Goal: Book appointment/travel/reservation

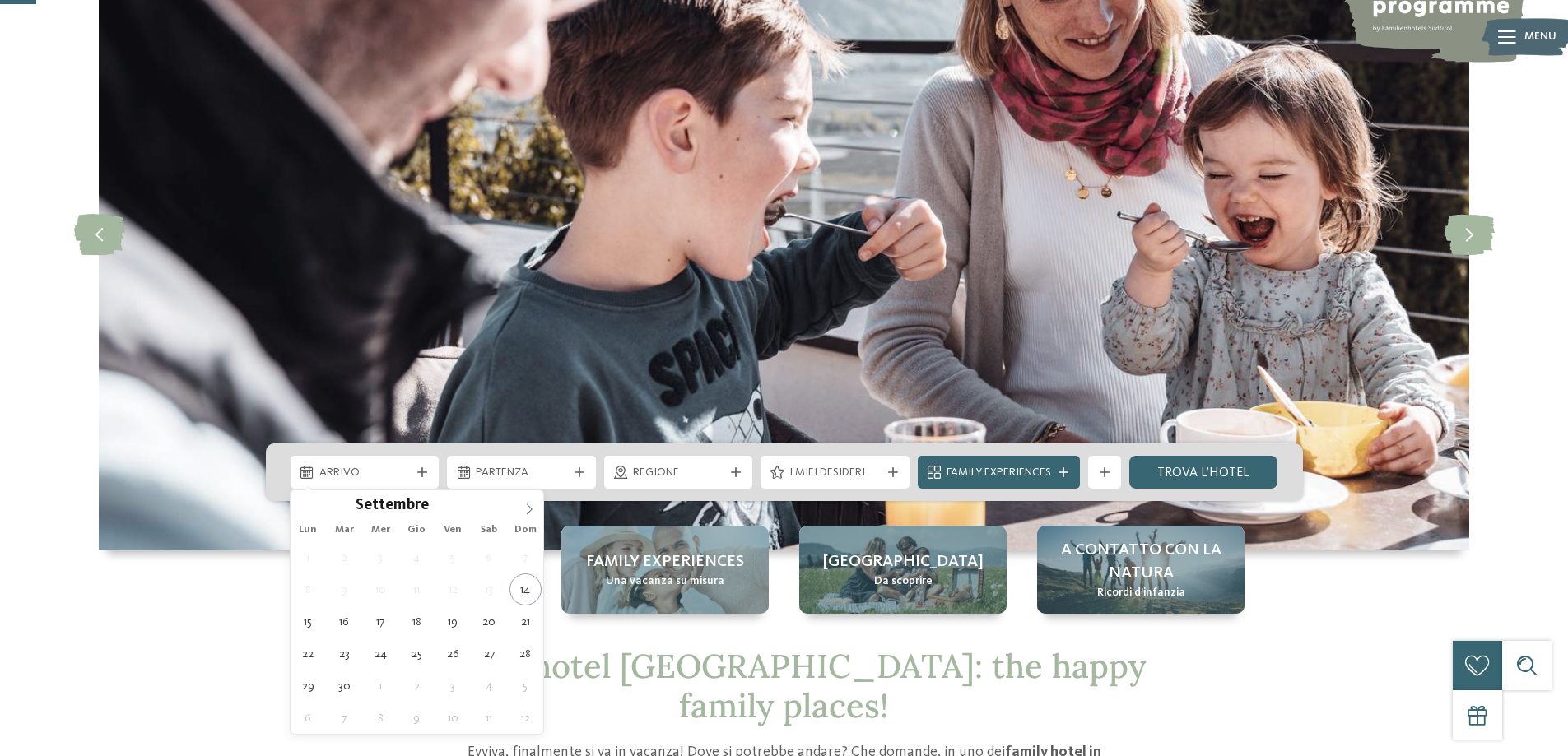
click at [528, 506] on icon at bounding box center [529, 509] width 12 height 12
type input "****"
click at [528, 506] on icon at bounding box center [529, 509] width 12 height 12
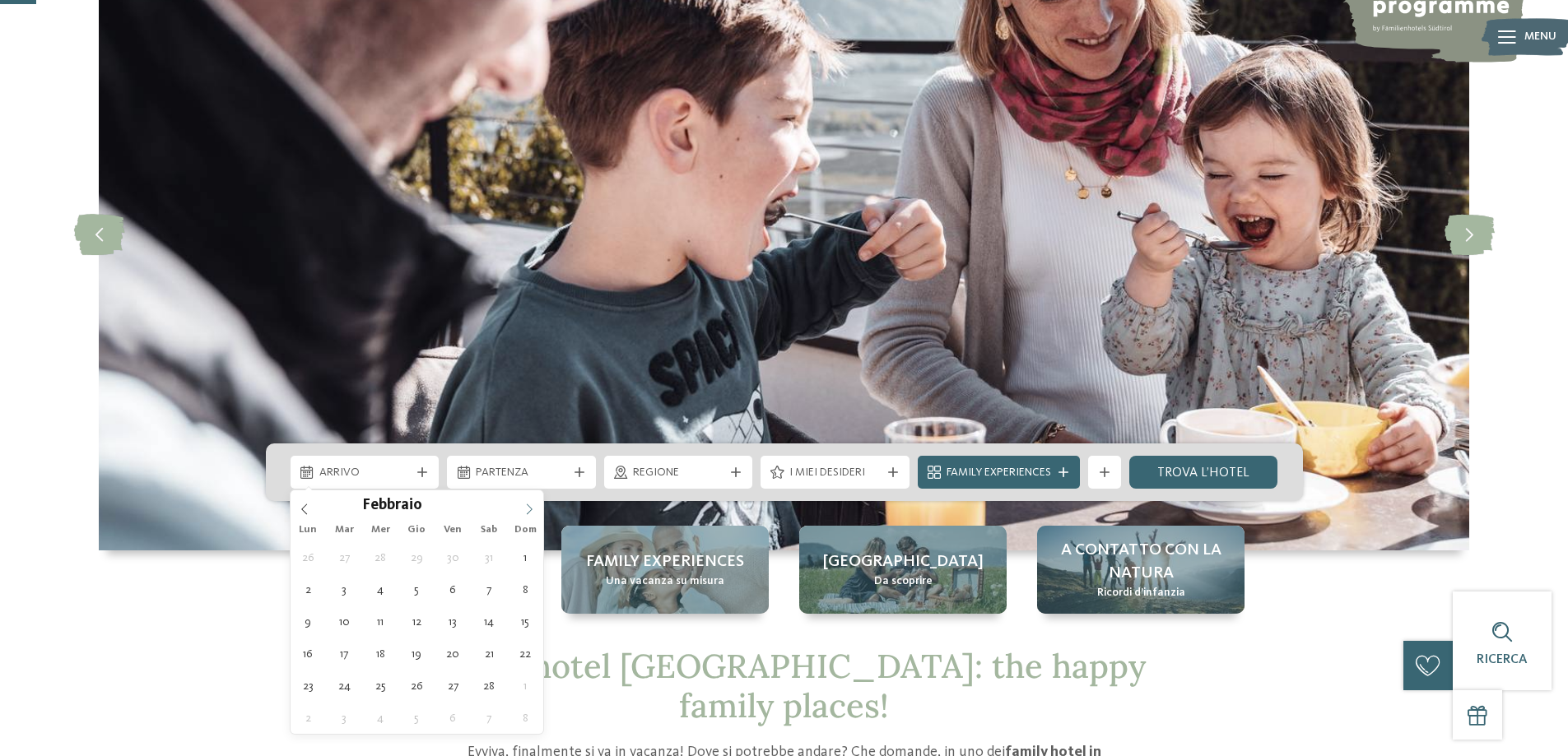
click at [528, 506] on icon at bounding box center [529, 509] width 12 height 12
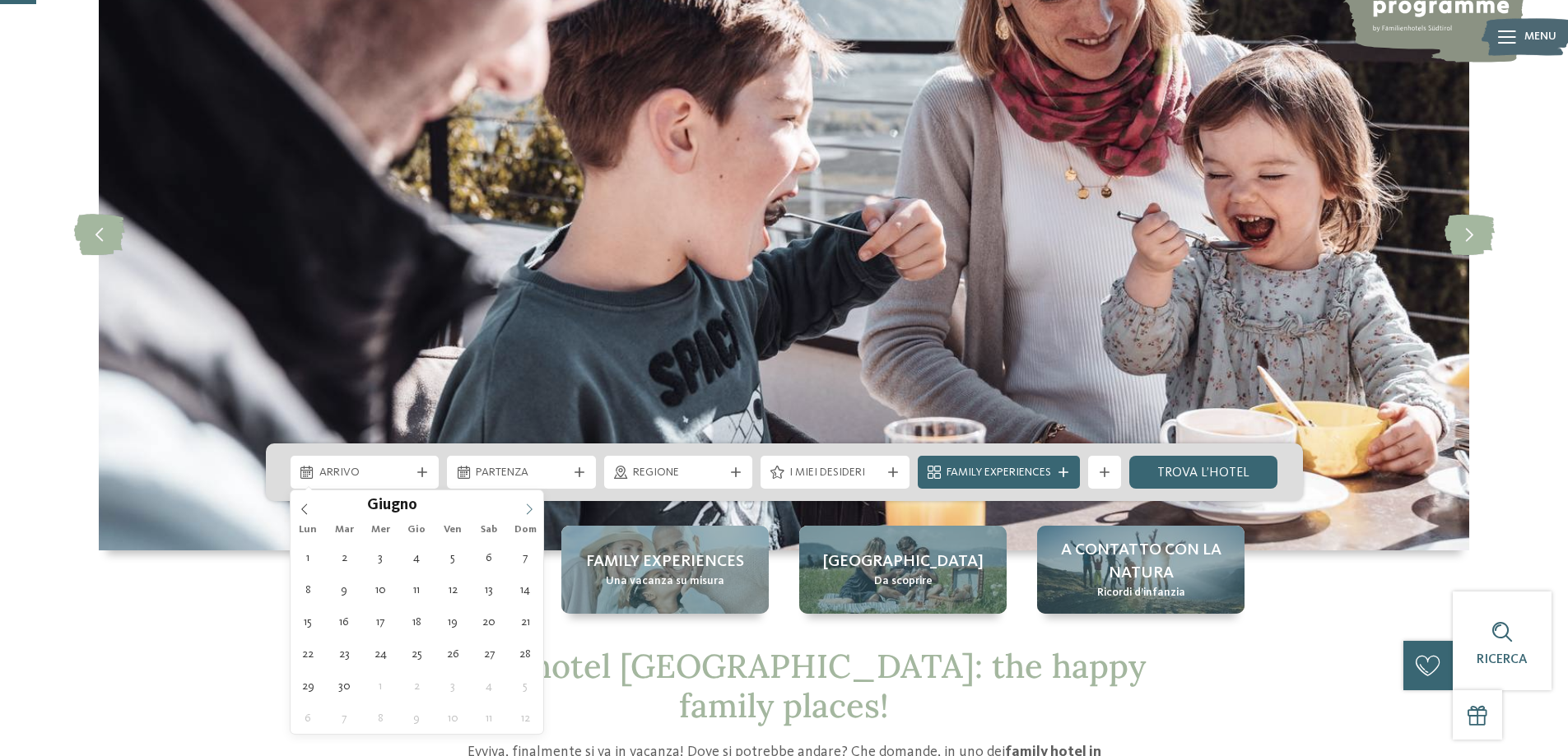
click at [528, 506] on icon at bounding box center [529, 509] width 12 height 12
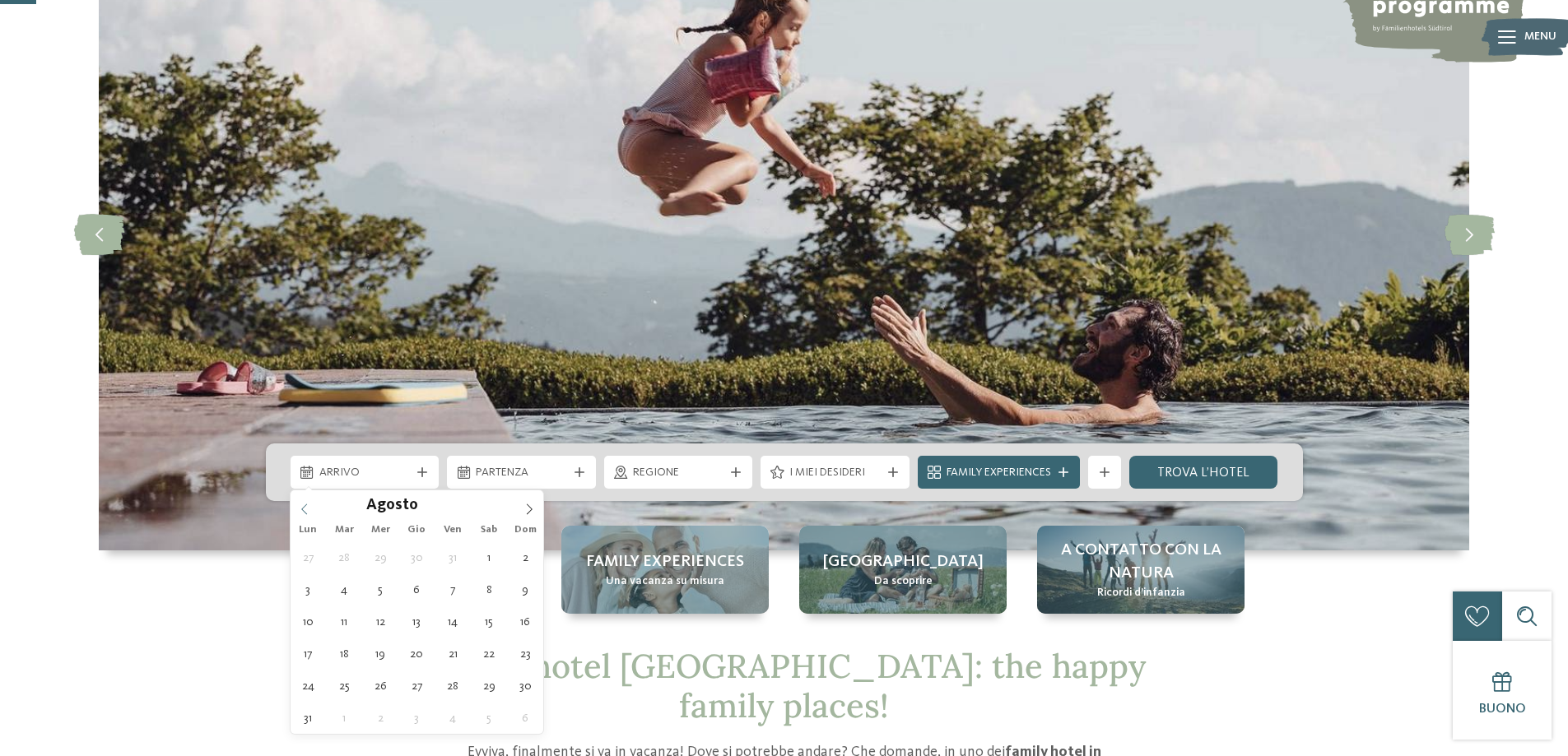
click at [302, 503] on icon at bounding box center [305, 509] width 12 height 12
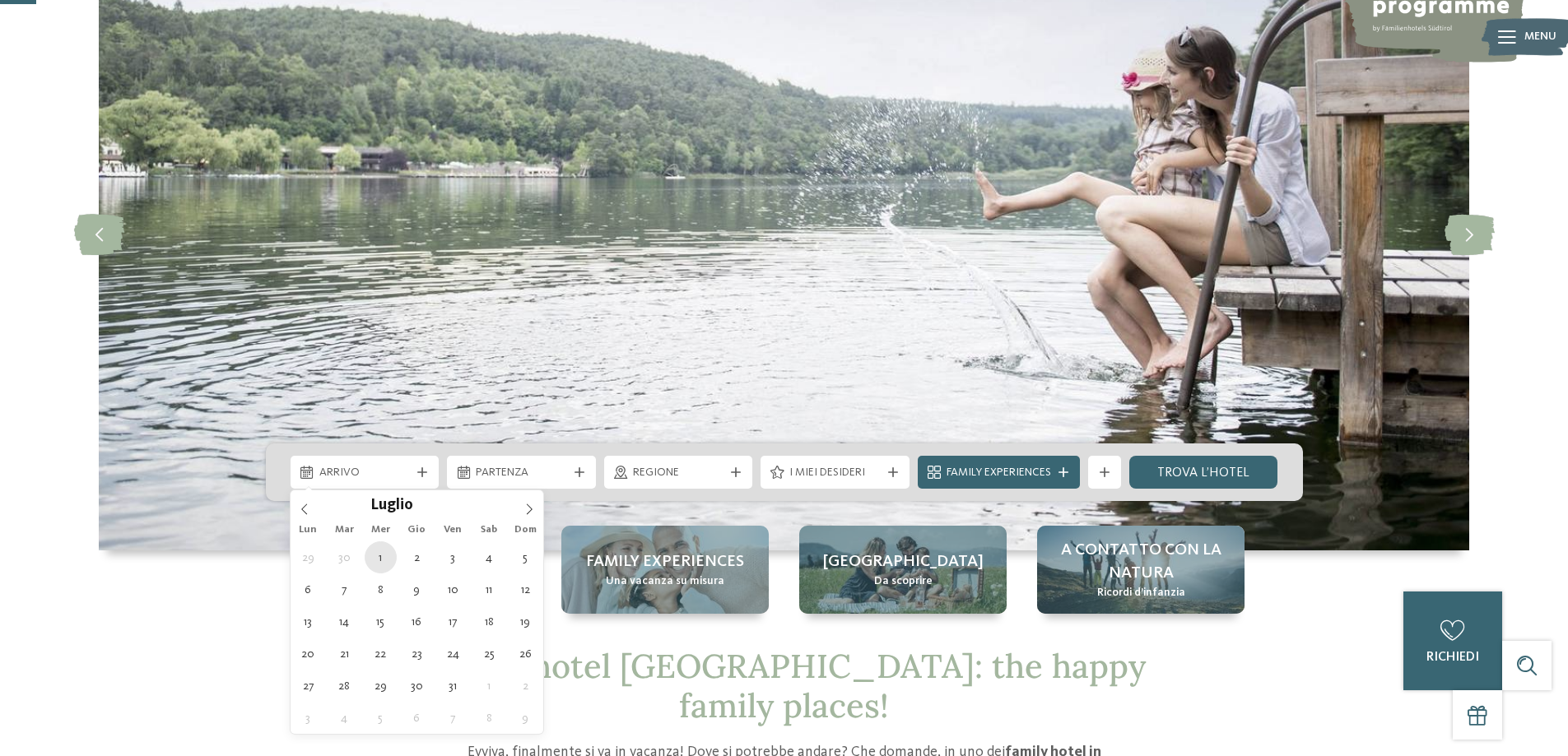
type div "[DATE]"
type input "****"
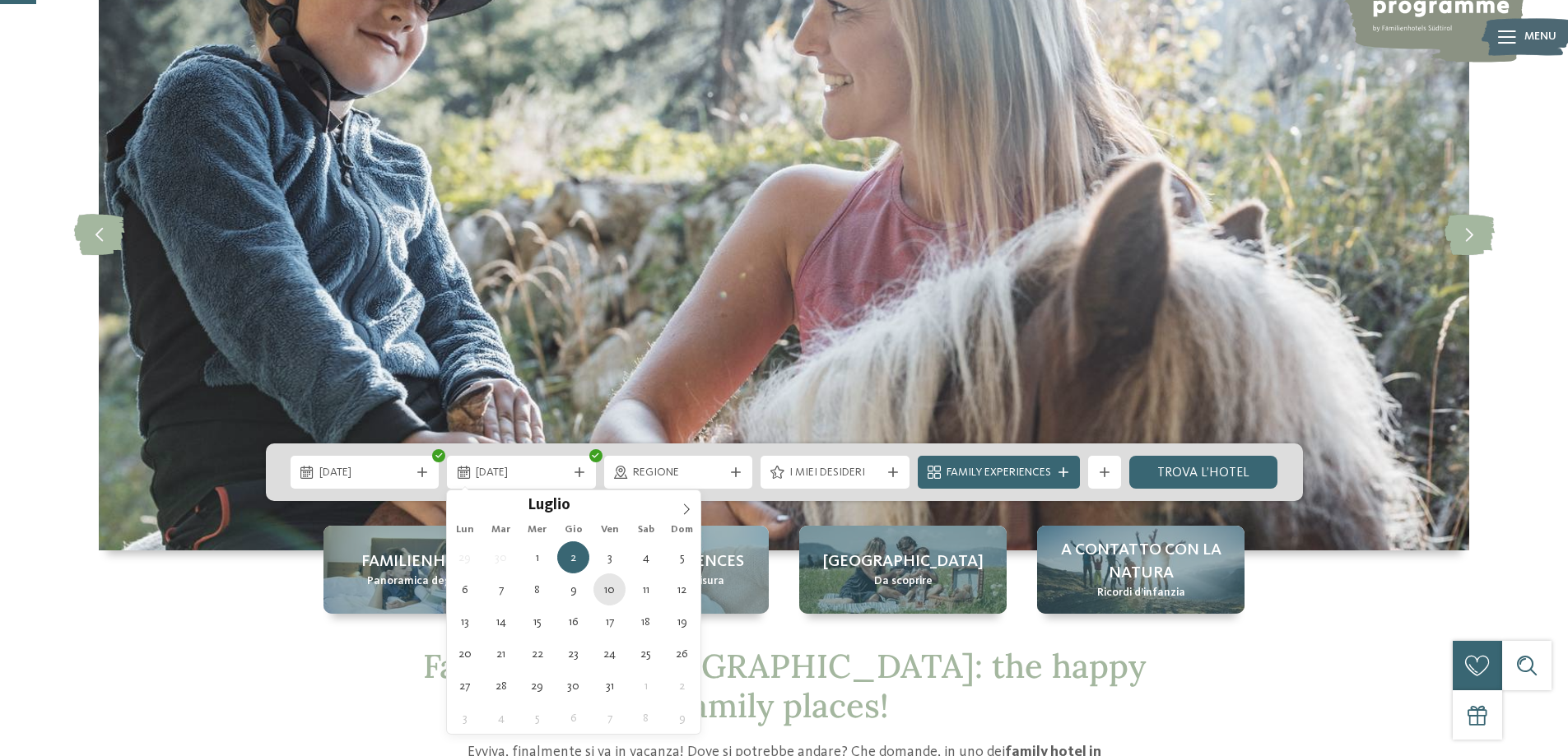
type div "[DATE]"
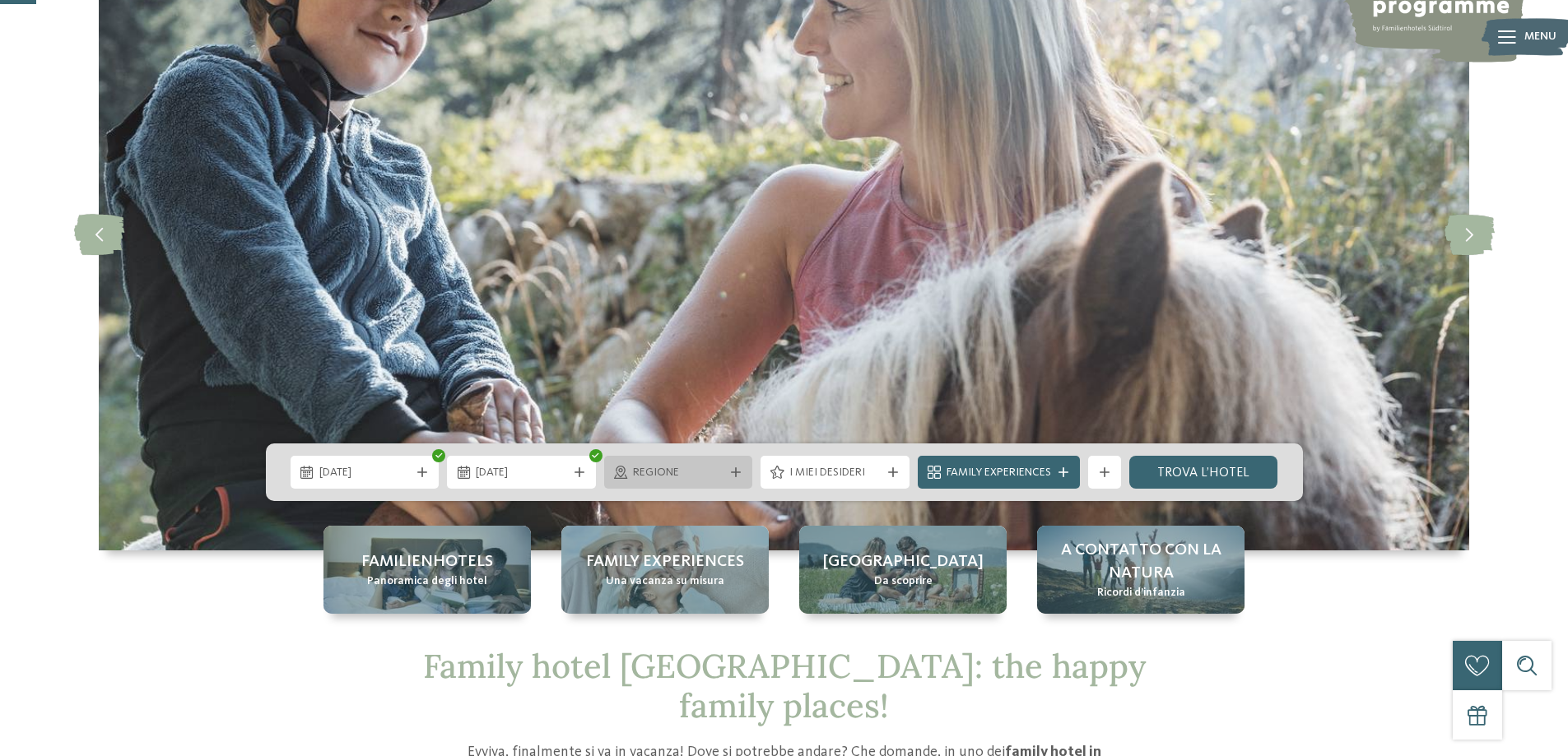
click at [727, 461] on div "Regione" at bounding box center [678, 473] width 149 height 33
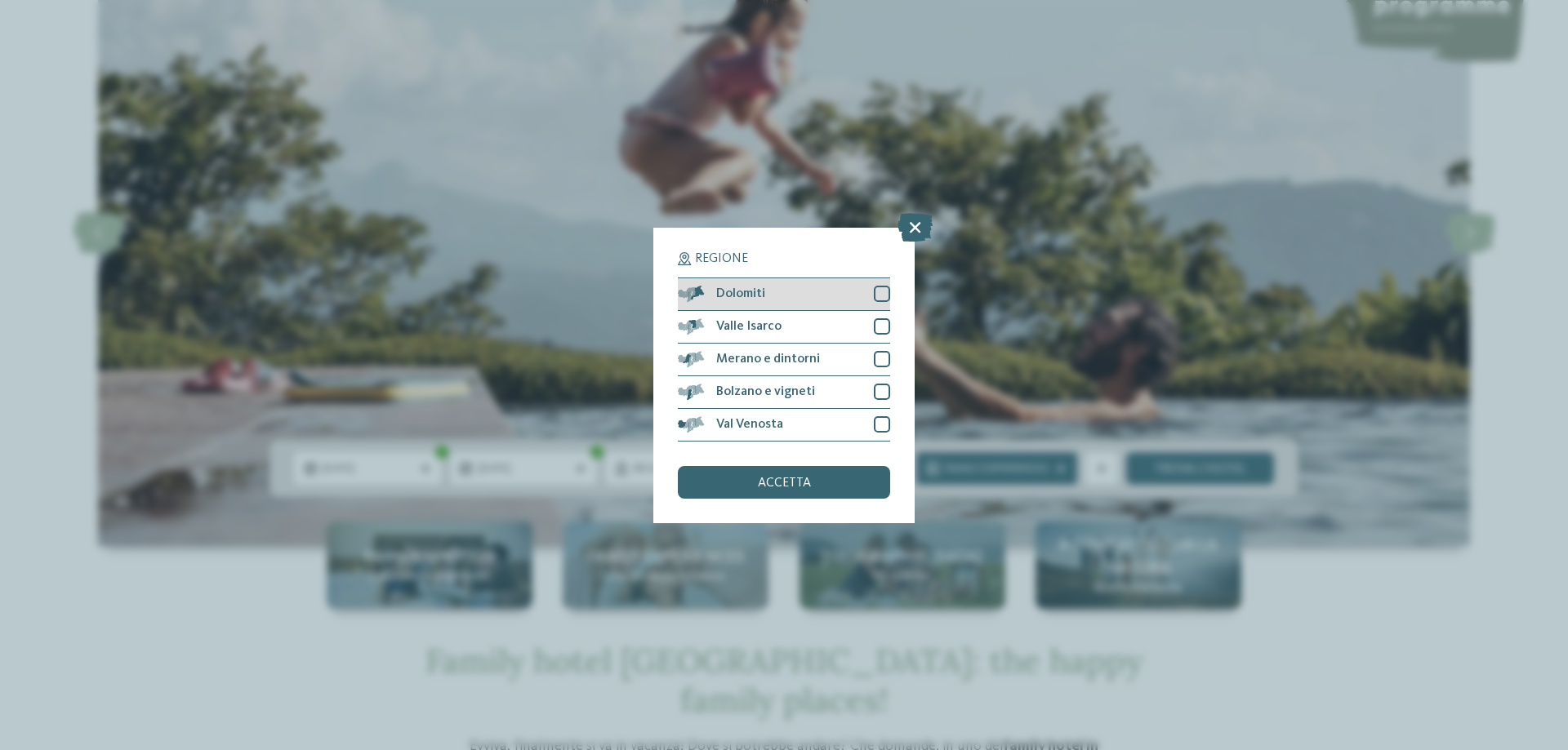
click at [876, 290] on div at bounding box center [882, 294] width 16 height 16
click at [798, 485] on span "accetta" at bounding box center [784, 483] width 53 height 13
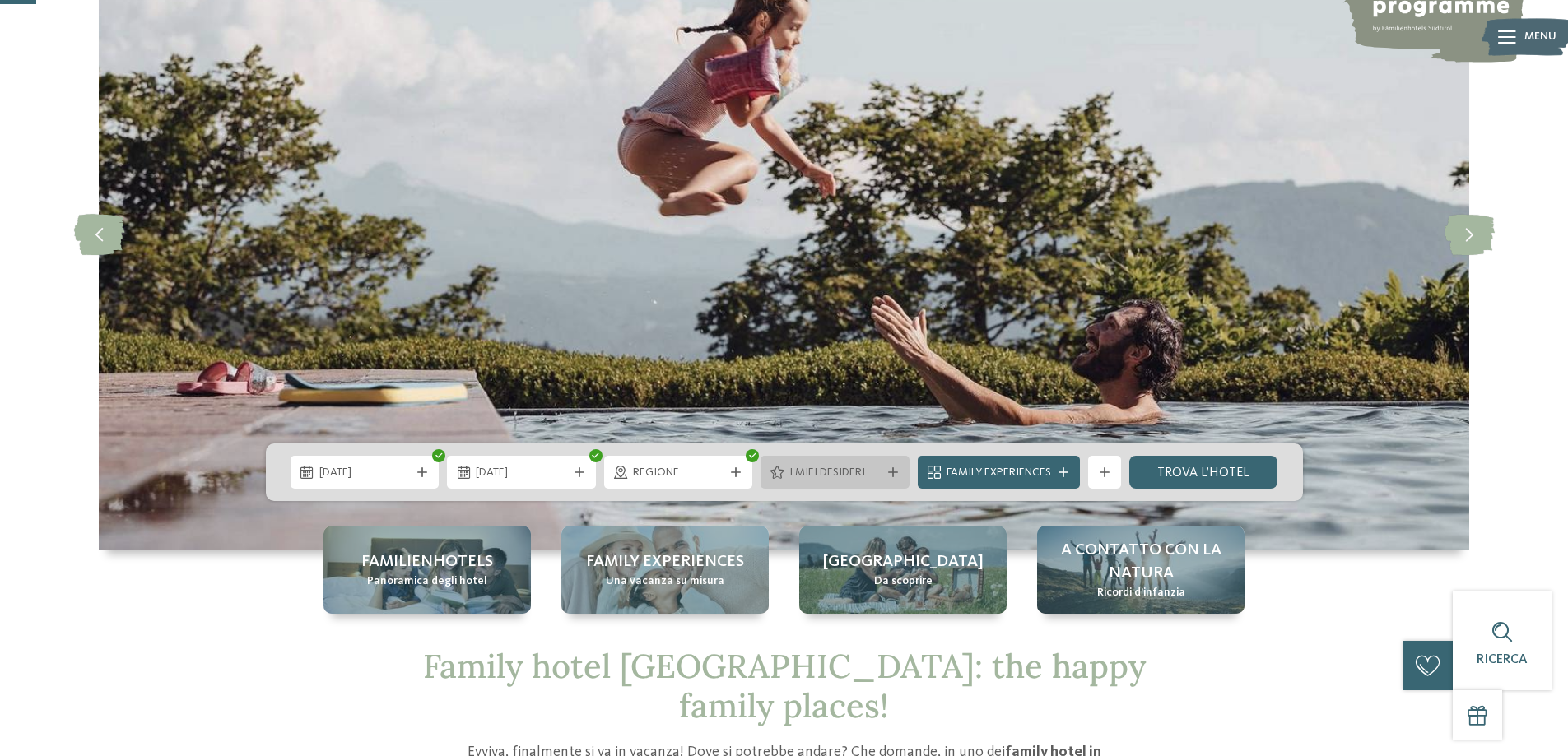
click at [866, 466] on span "I miei desideri" at bounding box center [835, 474] width 91 height 17
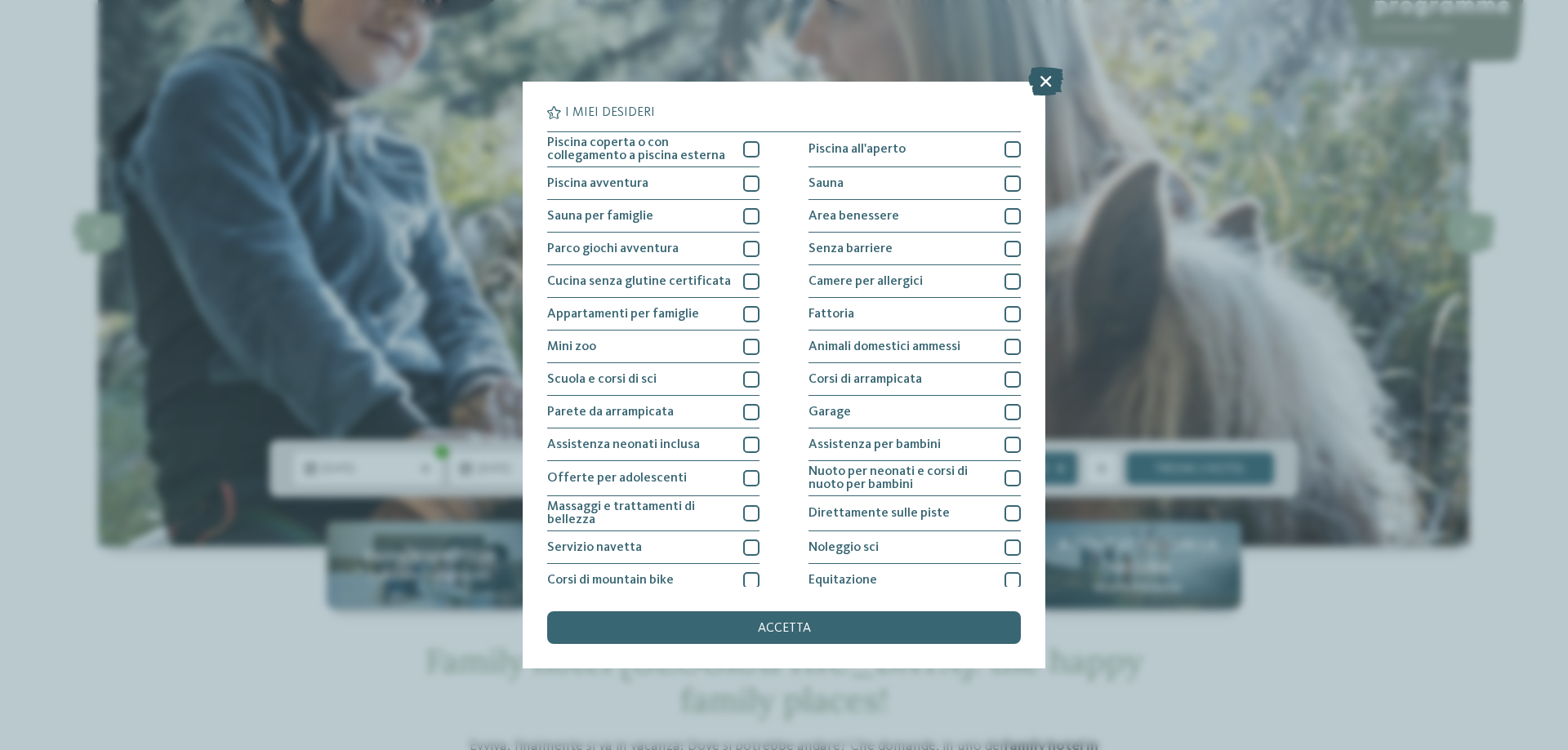
click at [1041, 73] on icon at bounding box center [1045, 81] width 35 height 29
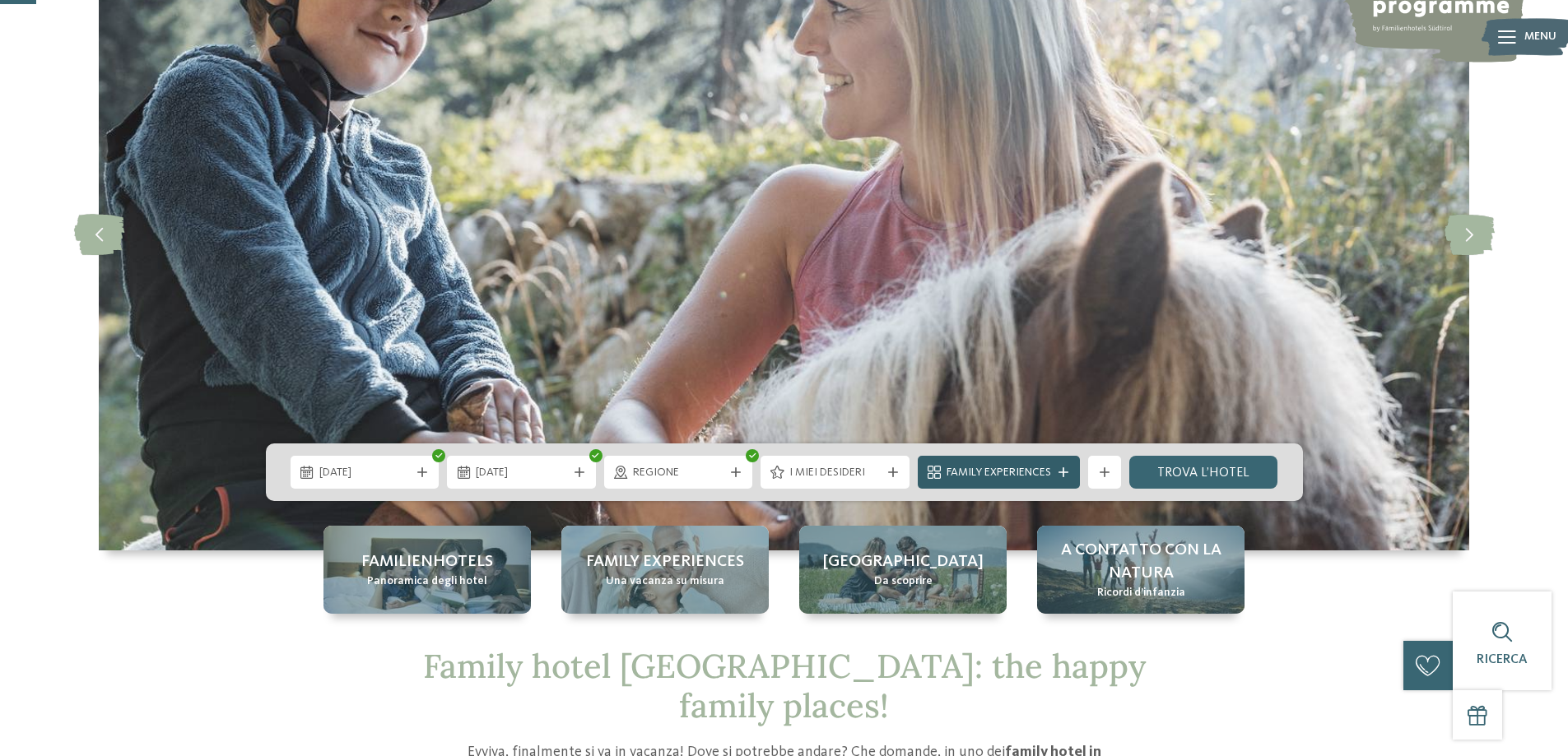
click at [1049, 474] on span "Family Experiences" at bounding box center [999, 474] width 105 height 17
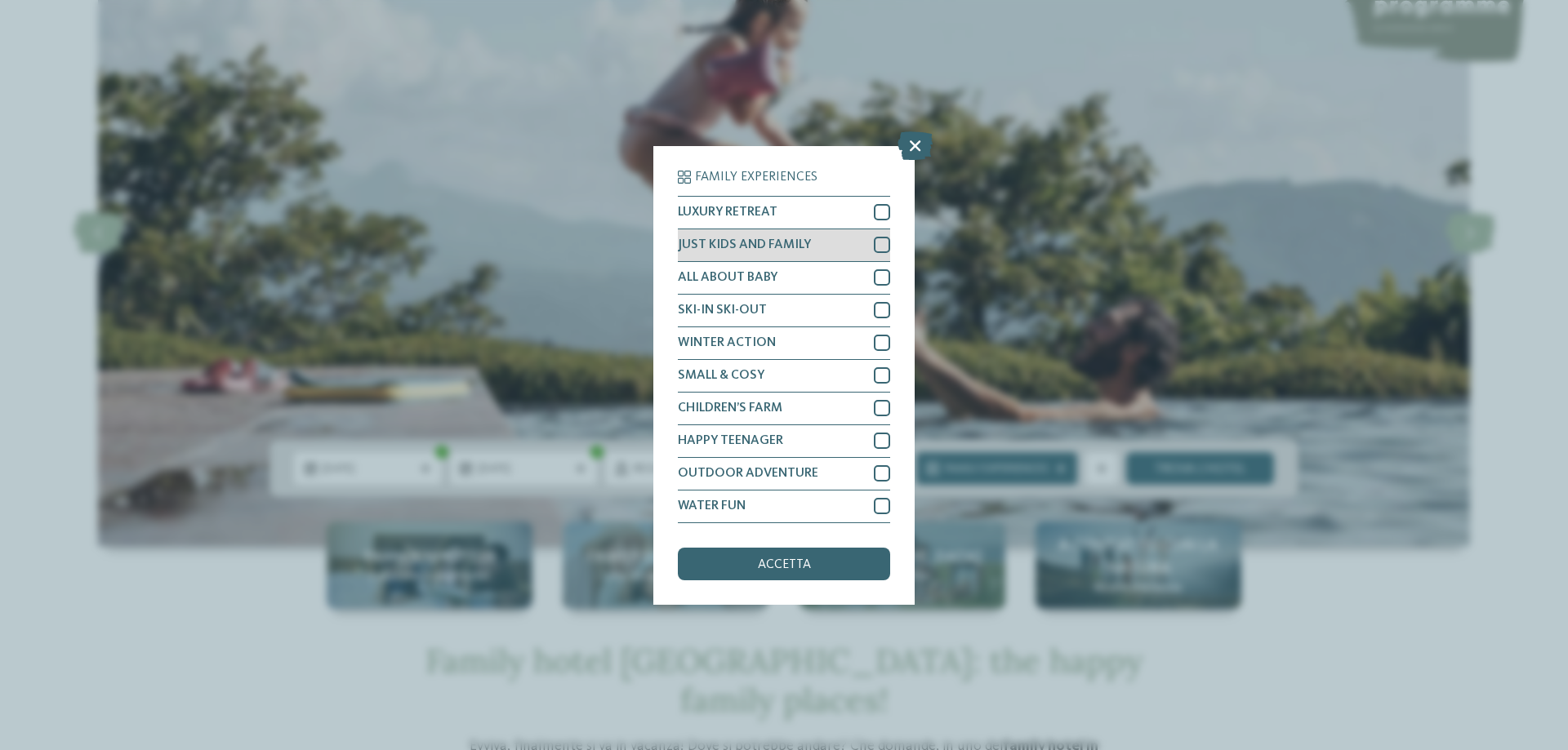
click at [873, 243] on div "JUST KIDS AND FAMILY" at bounding box center [784, 246] width 213 height 33
click at [791, 561] on span "accetta" at bounding box center [784, 565] width 53 height 13
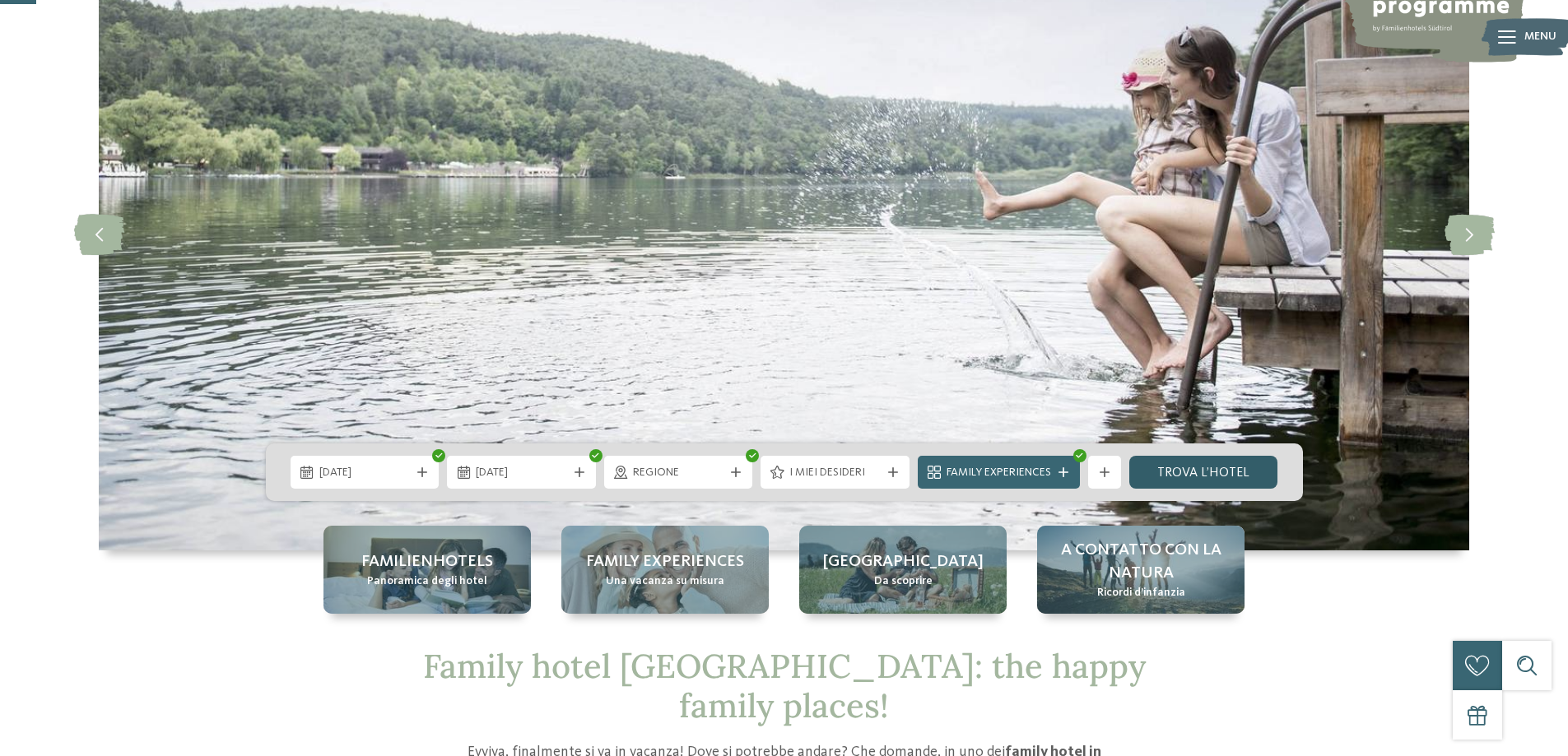
click at [1212, 469] on link "trova l’hotel" at bounding box center [1203, 473] width 149 height 33
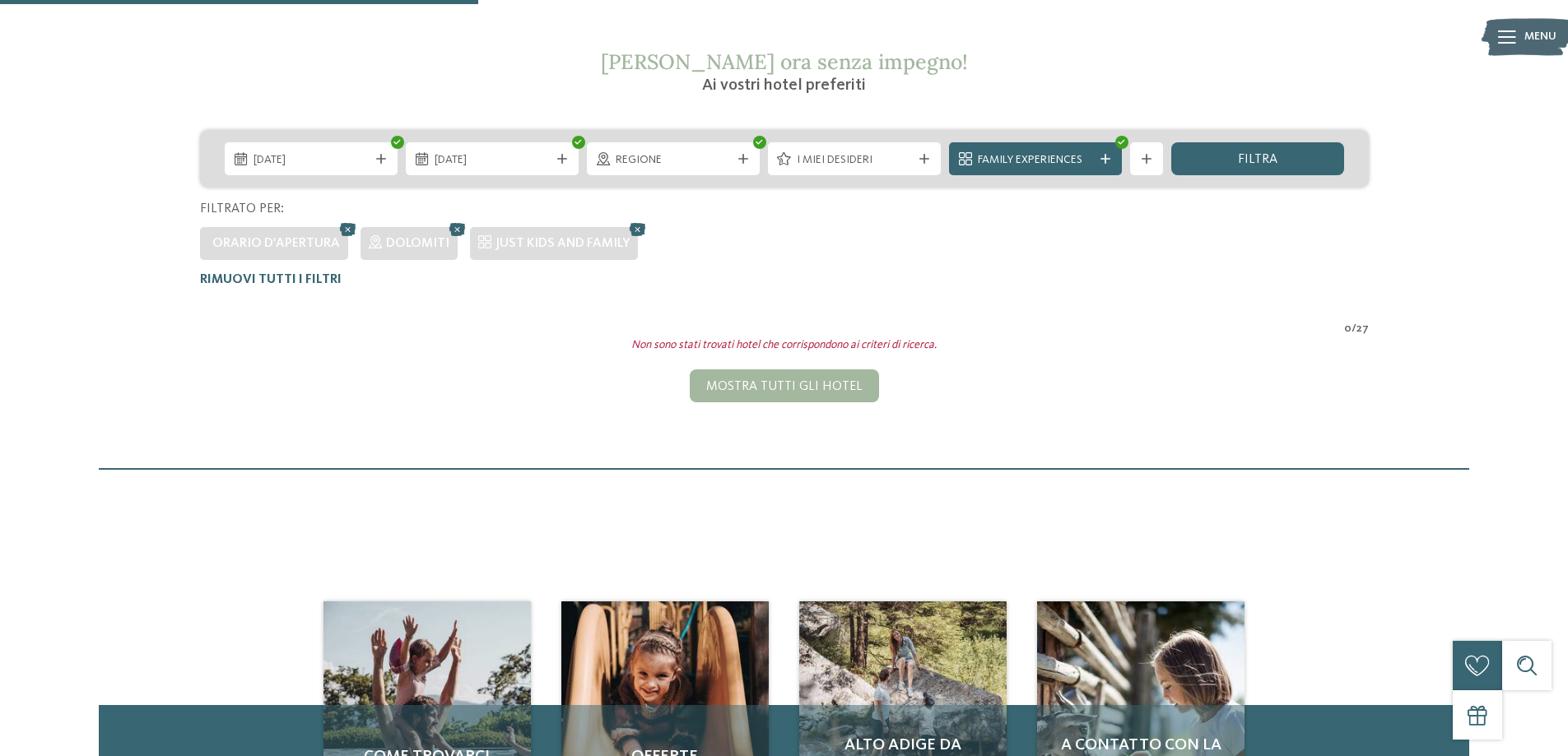
scroll to position [211, 0]
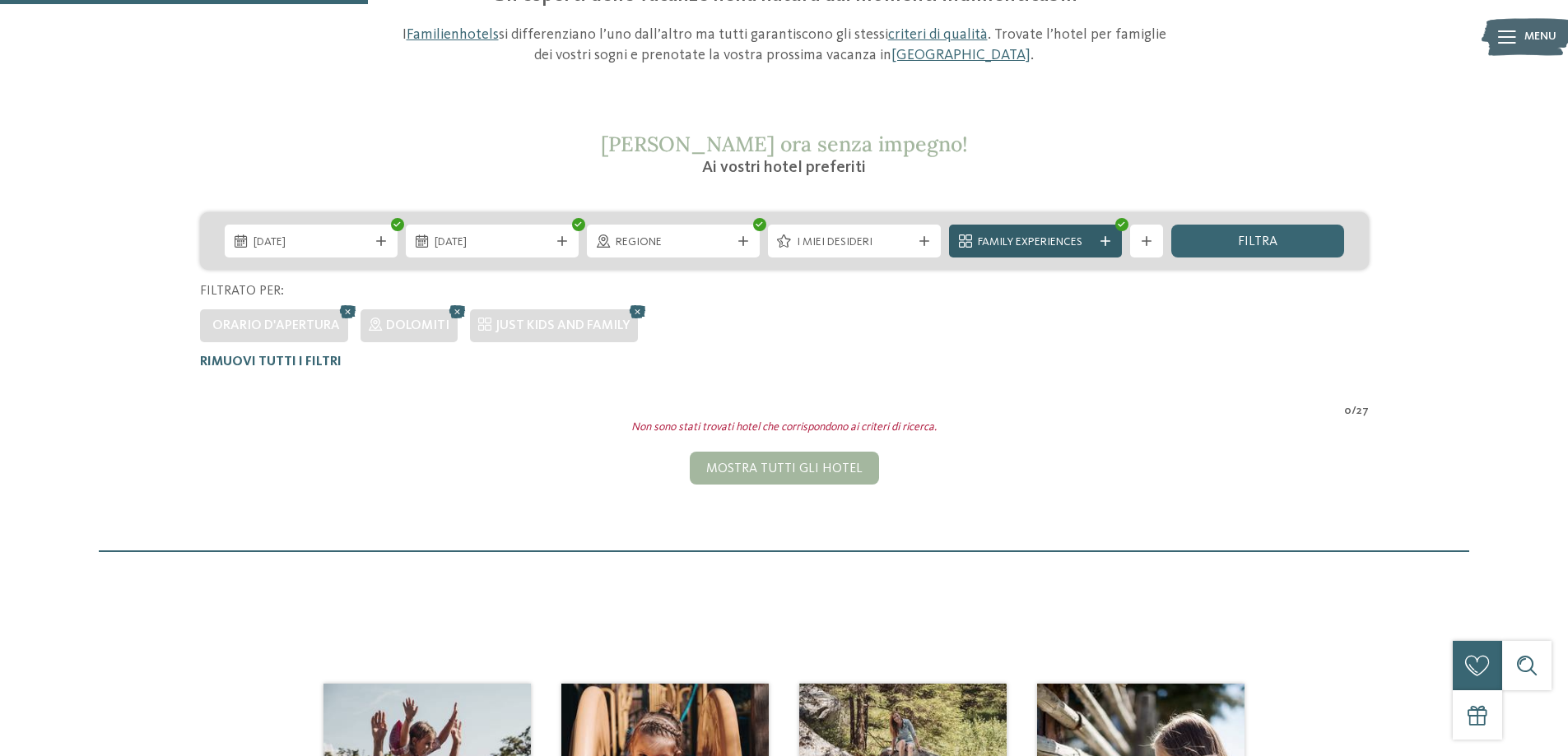
click at [1046, 239] on span "Family Experiences" at bounding box center [1035, 243] width 116 height 17
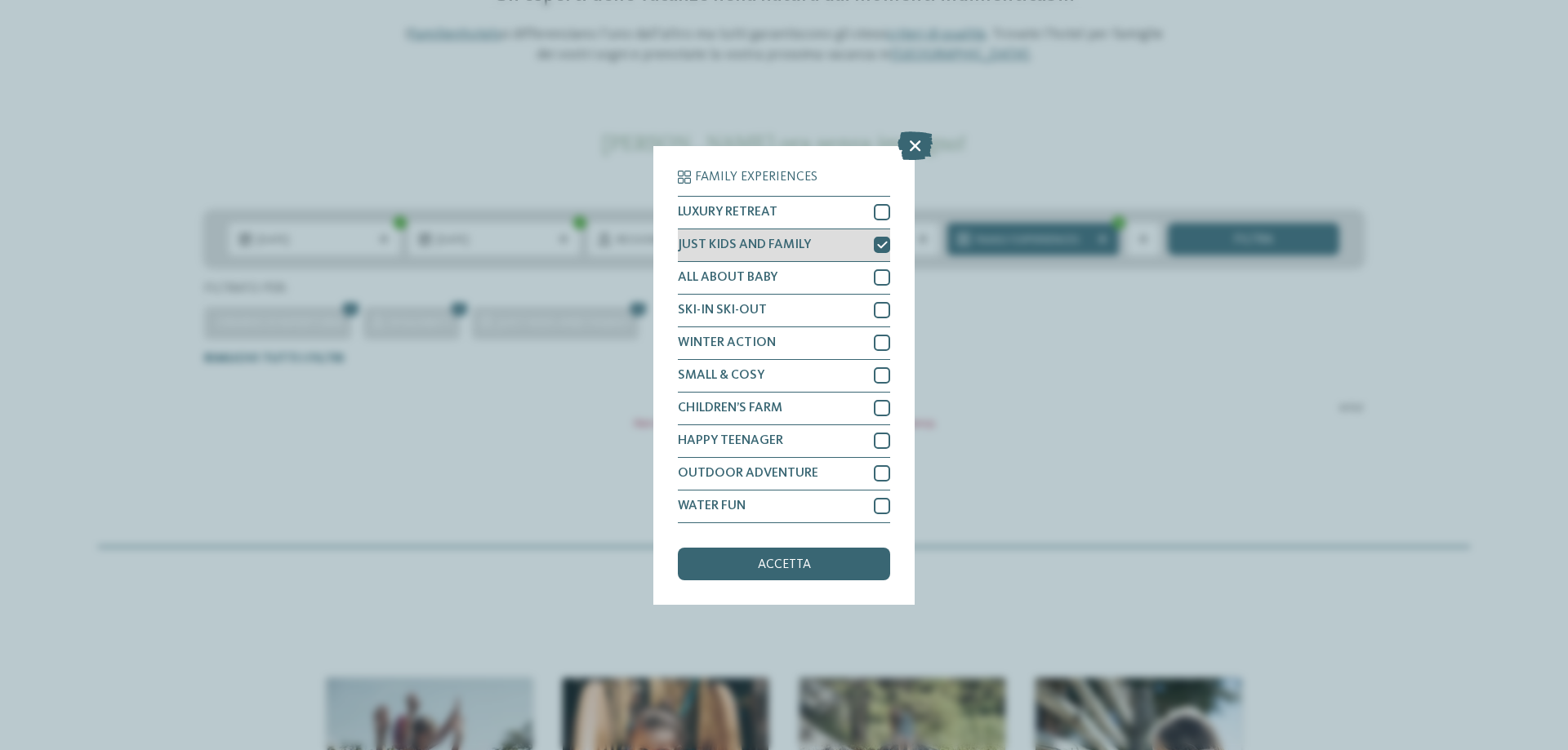
click at [877, 242] on icon at bounding box center [882, 245] width 11 height 10
click at [796, 557] on div "accetta" at bounding box center [784, 565] width 213 height 33
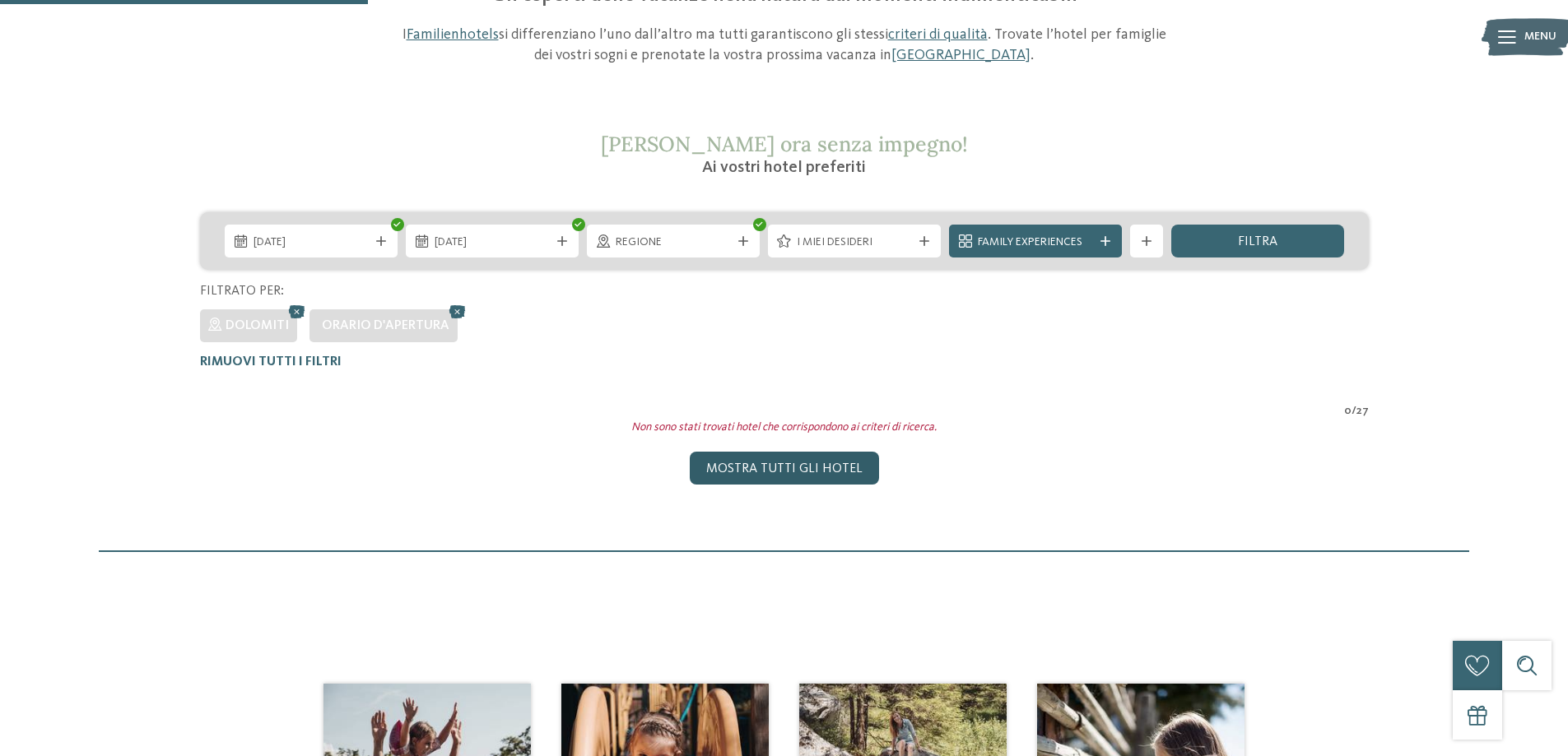
click at [781, 464] on div "Mostra tutti gli hotel" at bounding box center [784, 469] width 189 height 33
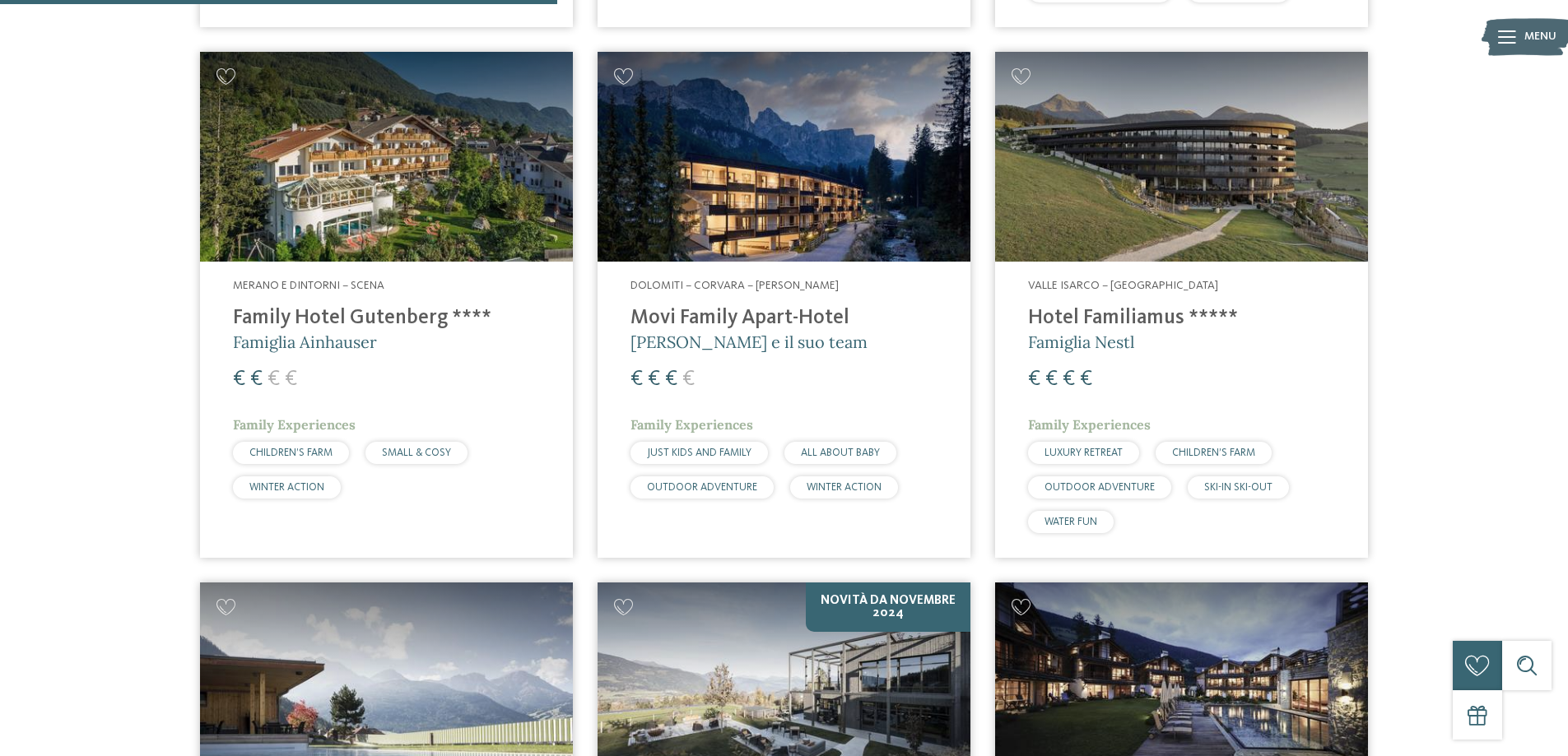
scroll to position [2167, 0]
